Goal: Task Accomplishment & Management: Manage account settings

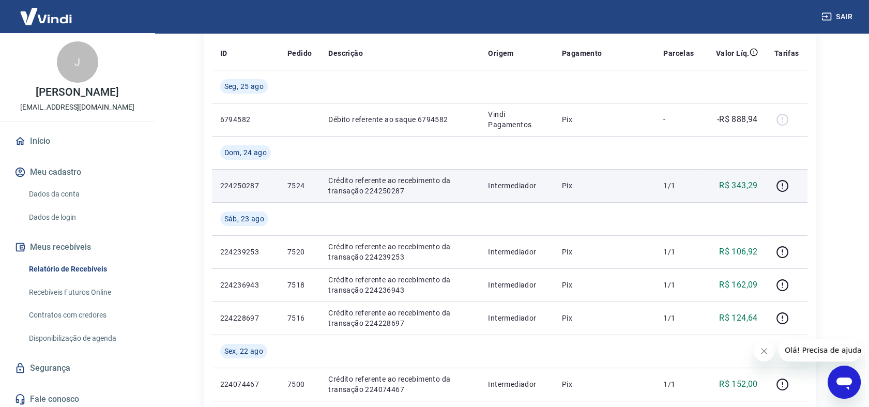
scroll to position [172, 0]
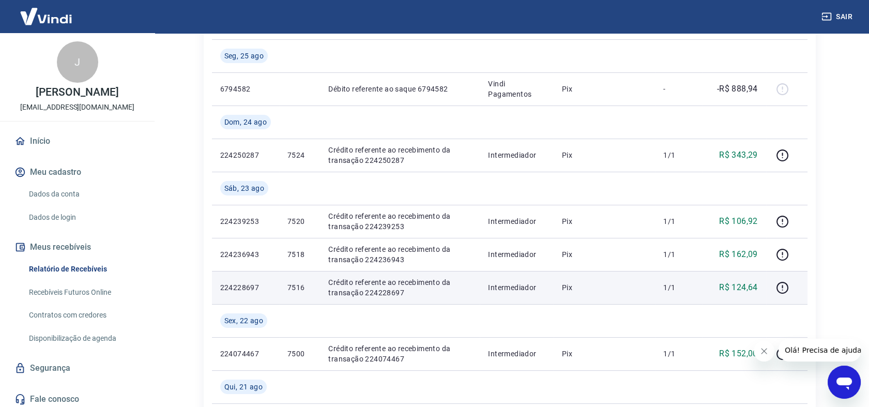
click at [377, 293] on p "Crédito referente ao recebimento da transação 224228697" at bounding box center [399, 287] width 143 height 21
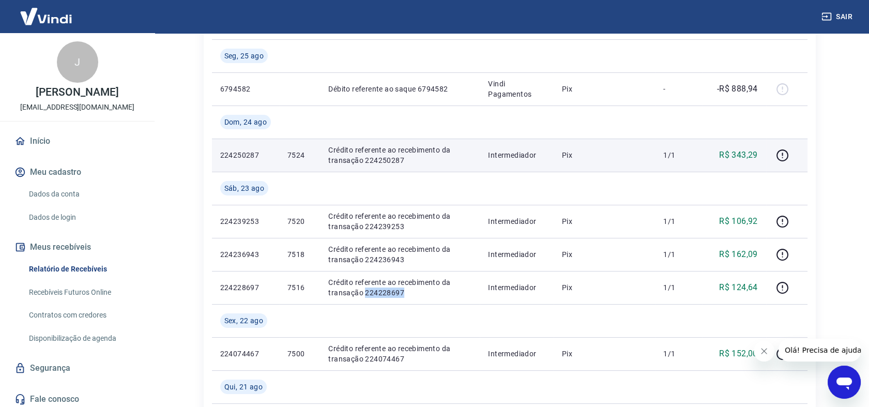
copy p "224228697"
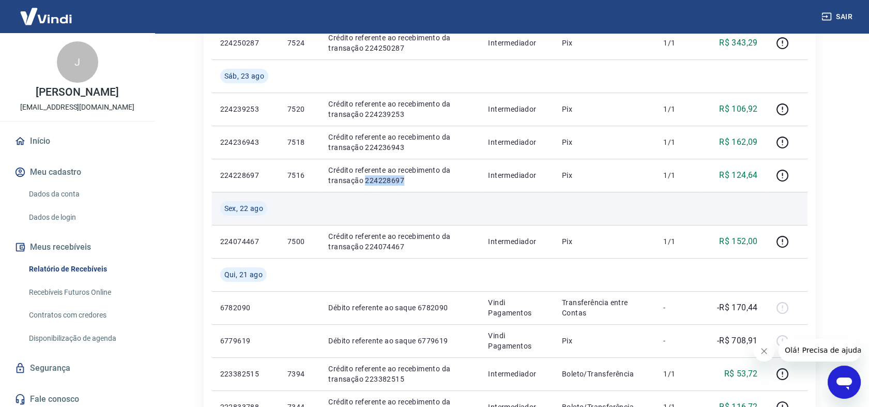
scroll to position [287, 0]
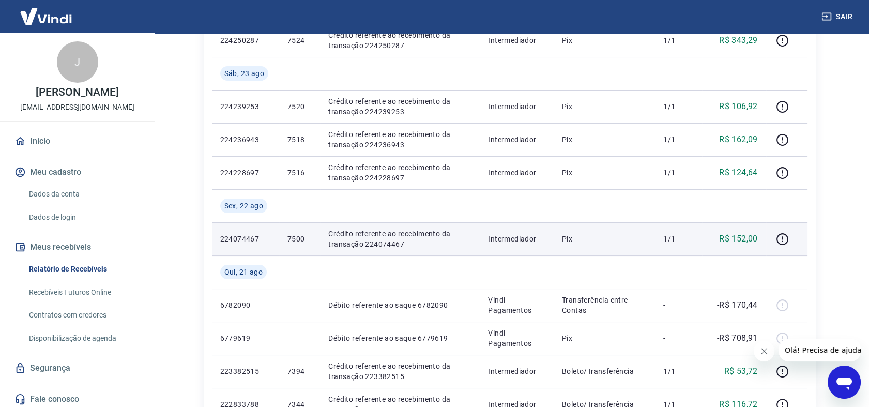
click at [386, 240] on p "Crédito referente ao recebimento da transação 224074467" at bounding box center [399, 238] width 143 height 21
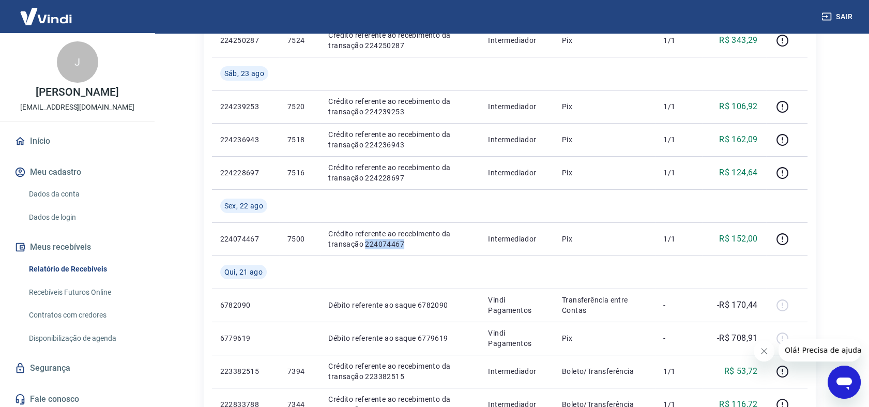
copy p "224074467"
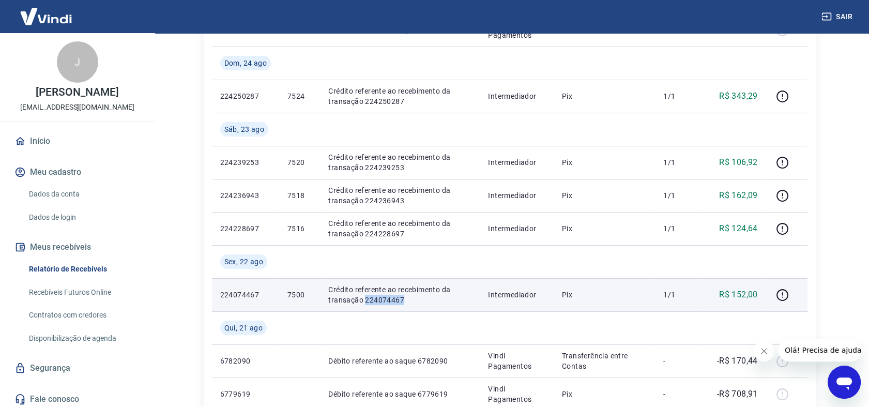
scroll to position [230, 0]
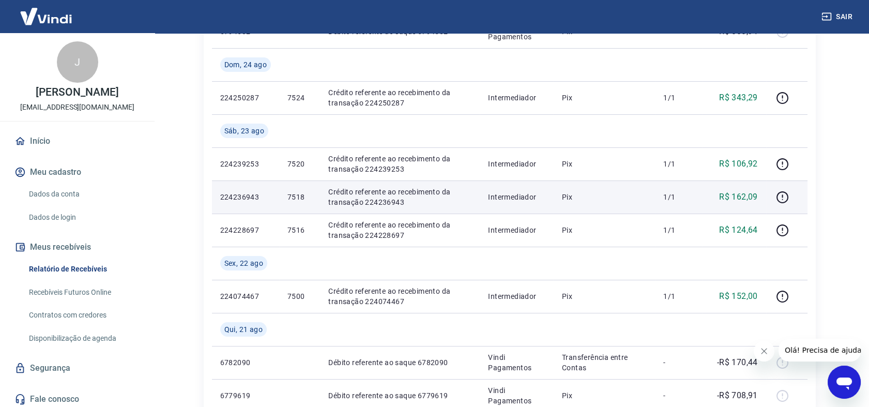
click at [388, 200] on p "Crédito referente ao recebimento da transação 224236943" at bounding box center [399, 197] width 143 height 21
copy p "224236943"
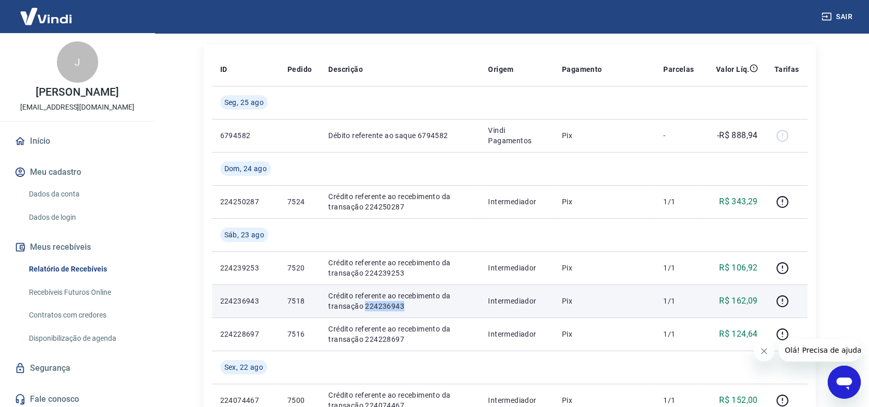
scroll to position [115, 0]
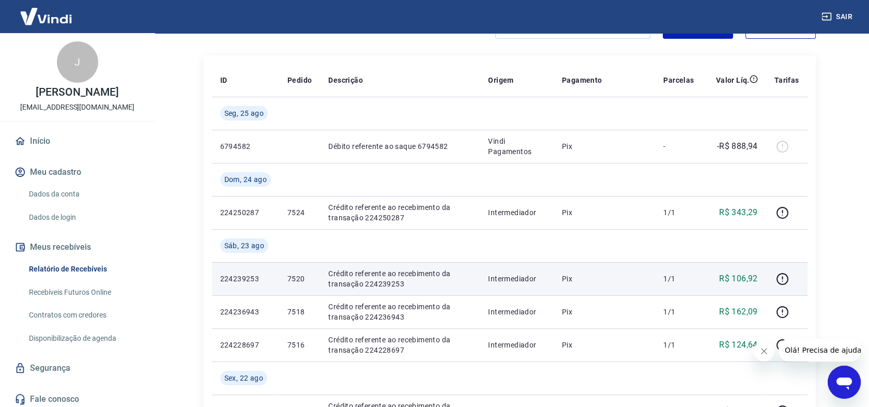
click at [385, 285] on p "Crédito referente ao recebimento da transação 224239253" at bounding box center [399, 278] width 143 height 21
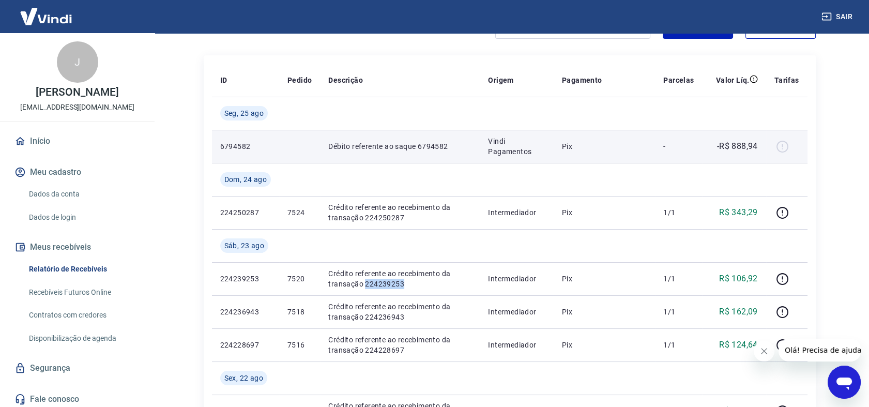
copy p "224239253"
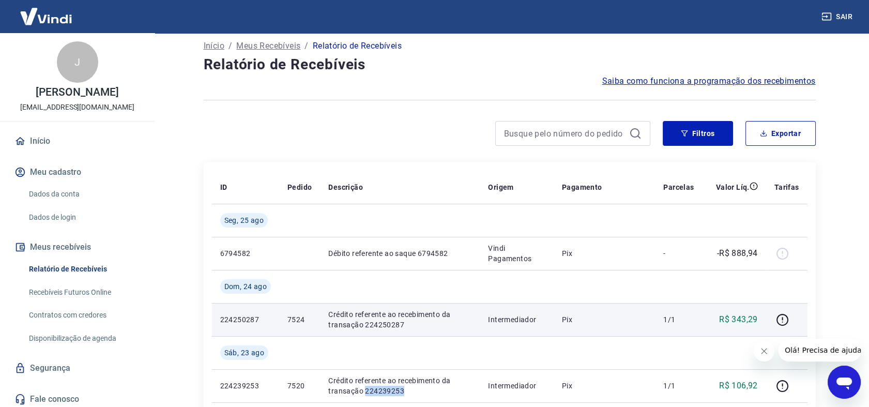
scroll to position [0, 0]
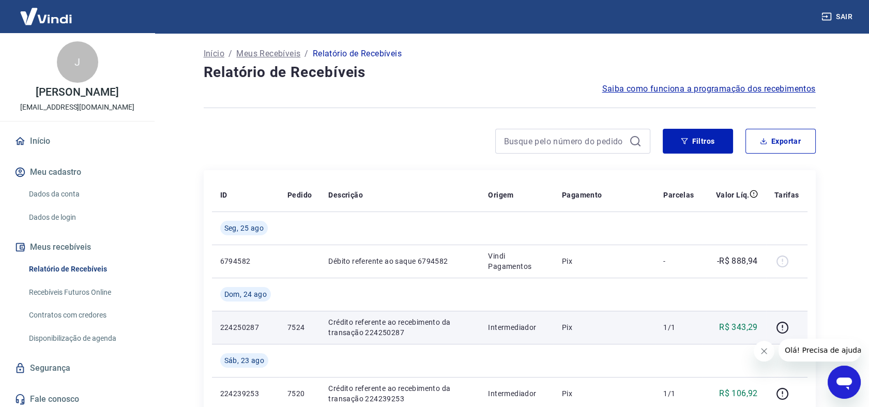
click at [385, 332] on p "Crédito referente ao recebimento da transação 224250287" at bounding box center [399, 327] width 143 height 21
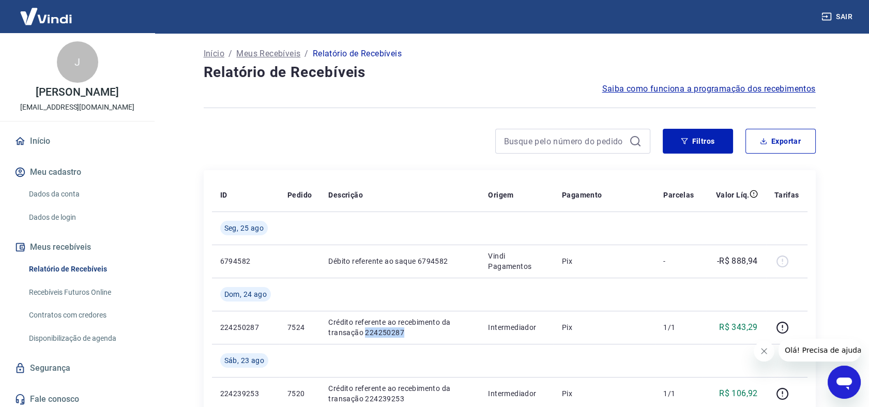
copy p "224250287"
